Goal: Information Seeking & Learning: Find specific fact

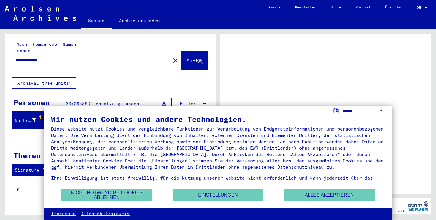
click at [380, 111] on select "**********" at bounding box center [364, 110] width 43 height 9
select select "*****"
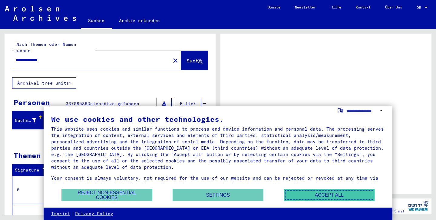
click at [343, 198] on button "Accept all" at bounding box center [329, 195] width 91 height 12
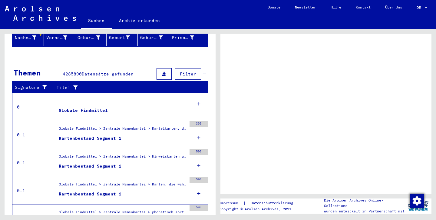
scroll to position [84, 0]
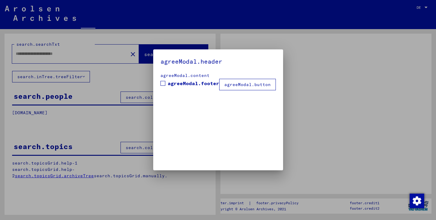
type input "**********"
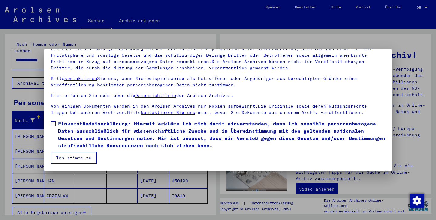
scroll to position [52, 0]
click at [52, 122] on span at bounding box center [53, 123] width 5 height 5
click at [58, 156] on button "Ich stimme zu" at bounding box center [74, 158] width 46 height 12
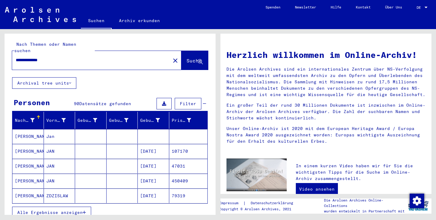
click at [182, 101] on span "Filter" at bounding box center [188, 103] width 16 height 5
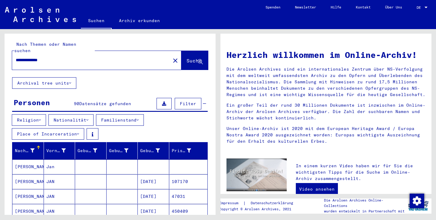
click at [88, 118] on icon at bounding box center [87, 120] width 2 height 4
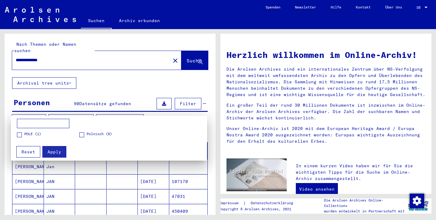
click at [95, 135] on span "Polnisch (8)" at bounding box center [99, 133] width 25 height 5
click at [56, 153] on span "Apply" at bounding box center [55, 151] width 14 height 5
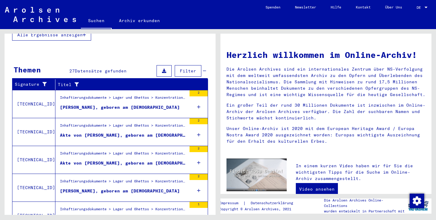
scroll to position [204, 0]
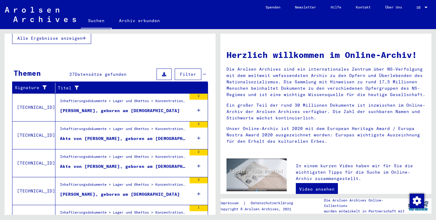
click at [423, 6] on span "DE" at bounding box center [420, 7] width 7 height 4
click at [418, 8] on span "English" at bounding box center [415, 10] width 25 height 11
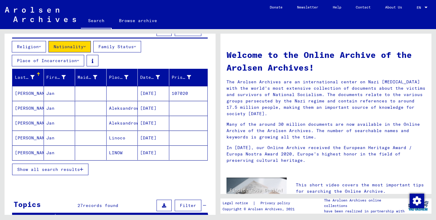
scroll to position [204, 0]
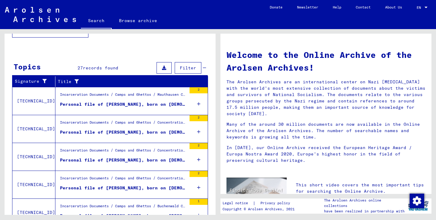
click at [426, 8] on div at bounding box center [425, 7] width 5 height 4
click at [419, 13] on span "English" at bounding box center [415, 10] width 25 height 11
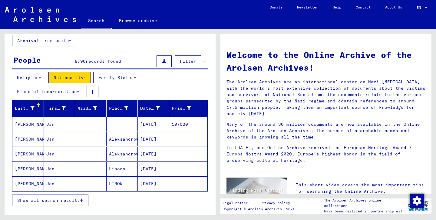
scroll to position [48, 0]
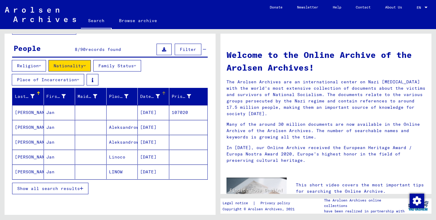
click at [162, 92] on div at bounding box center [163, 92] width 2 height 2
